Goal: Task Accomplishment & Management: Use online tool/utility

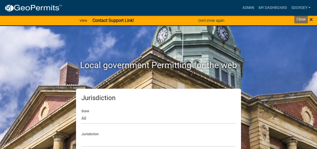
click at [312, 18] on span "×" at bounding box center [311, 20] width 4 height 8
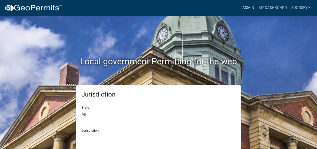
click at [249, 9] on link "Admin" at bounding box center [248, 8] width 16 height 10
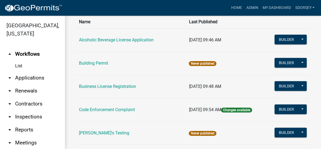
scroll to position [54, 0]
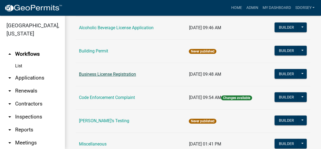
click at [129, 75] on link "Business License Registration" at bounding box center [107, 74] width 57 height 5
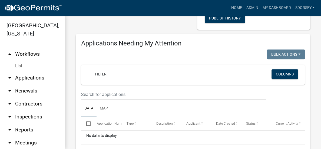
scroll to position [108, 0]
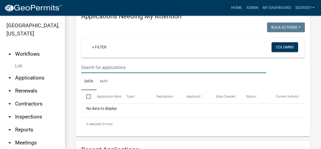
click at [134, 73] on input "text" at bounding box center [173, 67] width 185 height 11
type input "b"
type input "s"
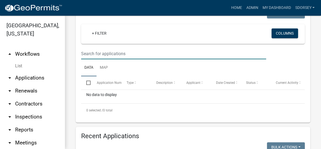
scroll to position [135, 0]
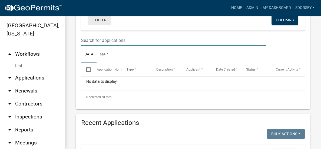
click at [103, 25] on link "+ Filter" at bounding box center [99, 20] width 23 height 10
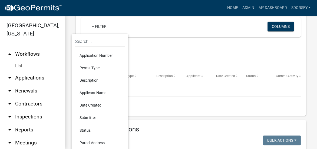
click at [95, 91] on li "Applicant Name" at bounding box center [99, 93] width 49 height 12
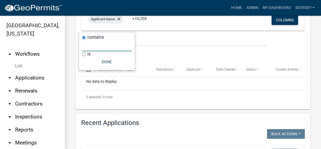
click at [108, 47] on input "text" at bounding box center [106, 45] width 49 height 11
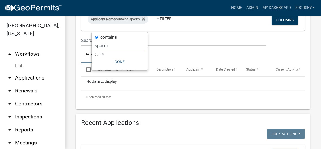
type input "sparks"
click at [123, 63] on button "Done" at bounding box center [119, 62] width 49 height 10
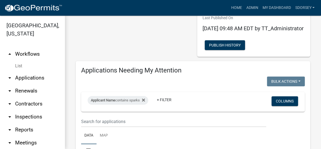
scroll to position [108, 0]
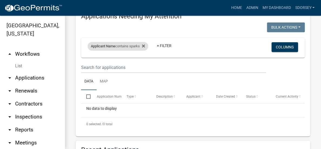
click at [133, 51] on div "Applicant Name contains sparks" at bounding box center [118, 46] width 61 height 9
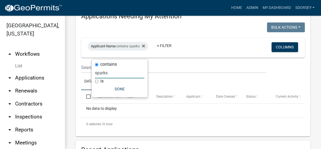
click at [113, 73] on input "sparks" at bounding box center [119, 72] width 49 height 11
type input "s"
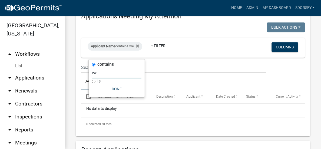
type input "w"
type input "s"
type input "l"
type input "c"
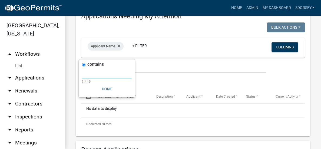
click at [202, 34] on div "Bulk Actions Void Expire Lock Withdraw" at bounding box center [251, 27] width 116 height 11
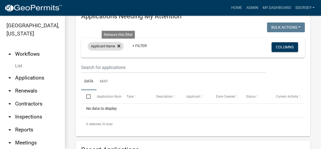
click at [120, 47] on icon at bounding box center [118, 45] width 3 height 3
